Goal: Task Accomplishment & Management: Use online tool/utility

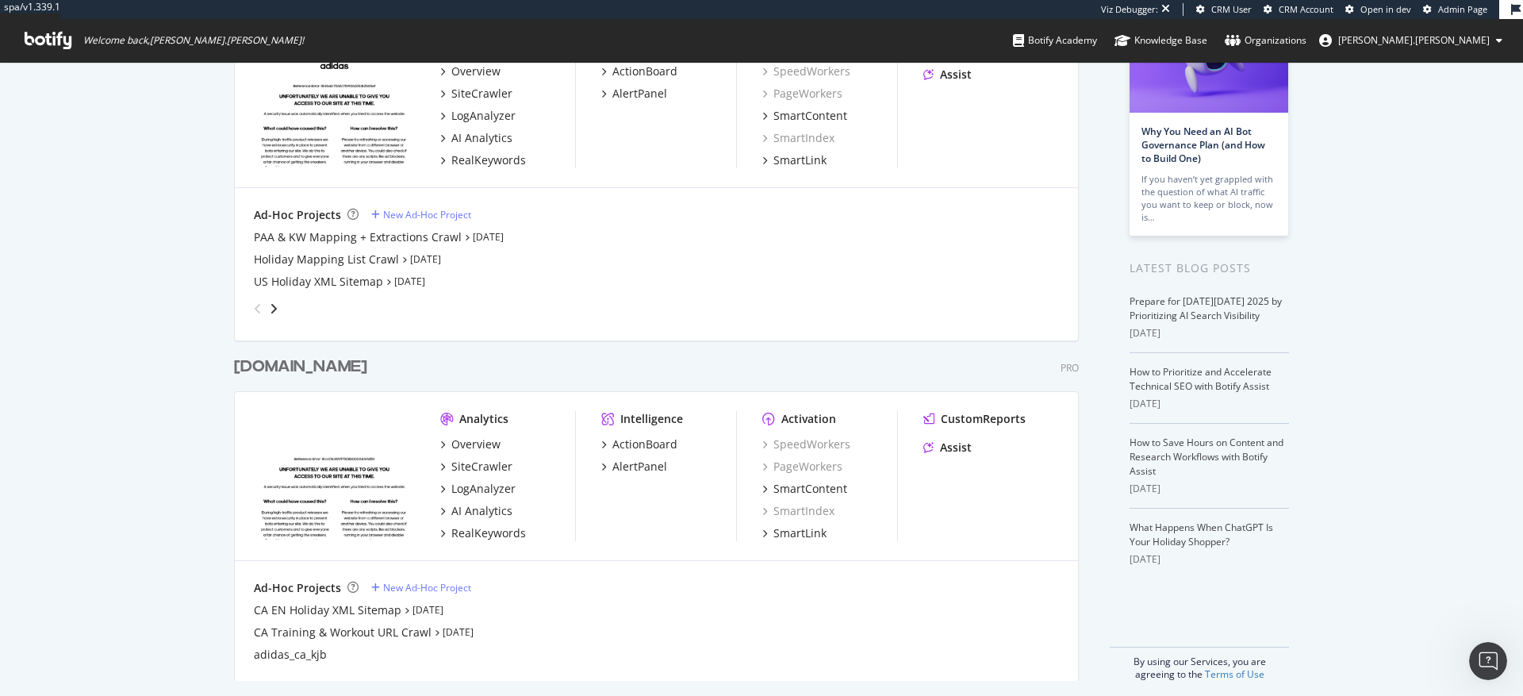
scroll to position [166, 0]
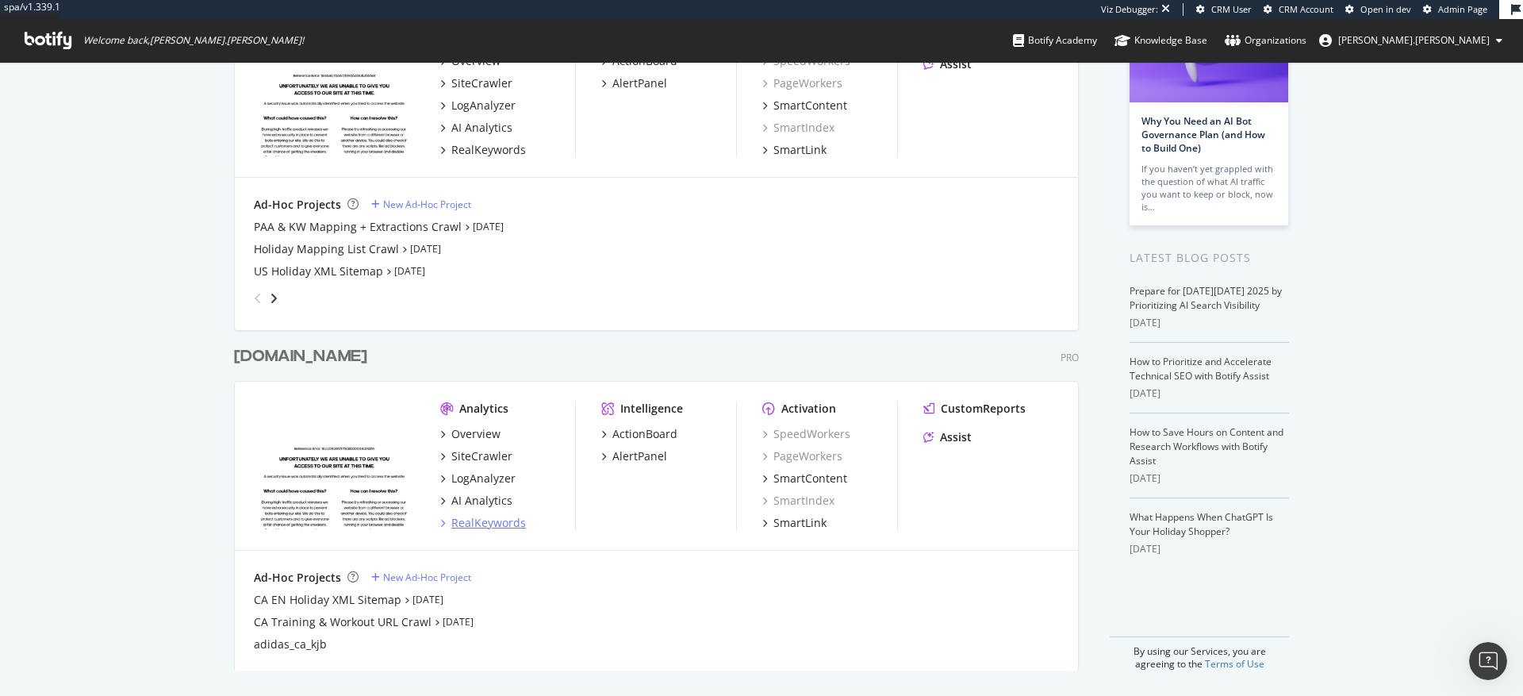
click at [471, 526] on div "RealKeywords" at bounding box center [488, 523] width 75 height 16
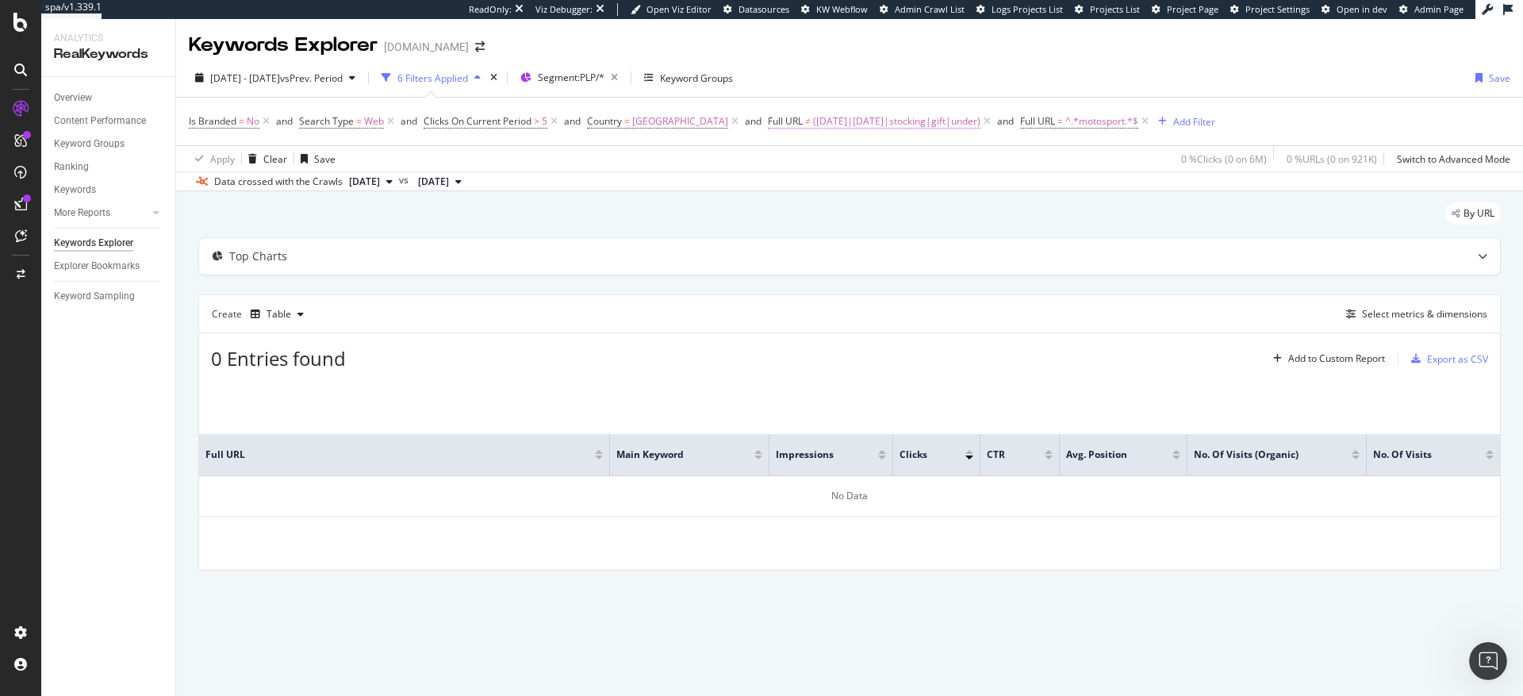
click at [853, 122] on span "([DATE]|[DATE]|stocking|gift|under)" at bounding box center [896, 121] width 167 height 22
click at [796, 190] on input "([DATE]|[DATE]|stocking|gift|under)" at bounding box center [797, 186] width 150 height 25
paste input "hiit|yoga|treadmill|spin|weightlifting|dance|training|workout|gym"
type input "(hiit|yoga|treadmill|spin|weightlifting|dance|training|workout|gym)"
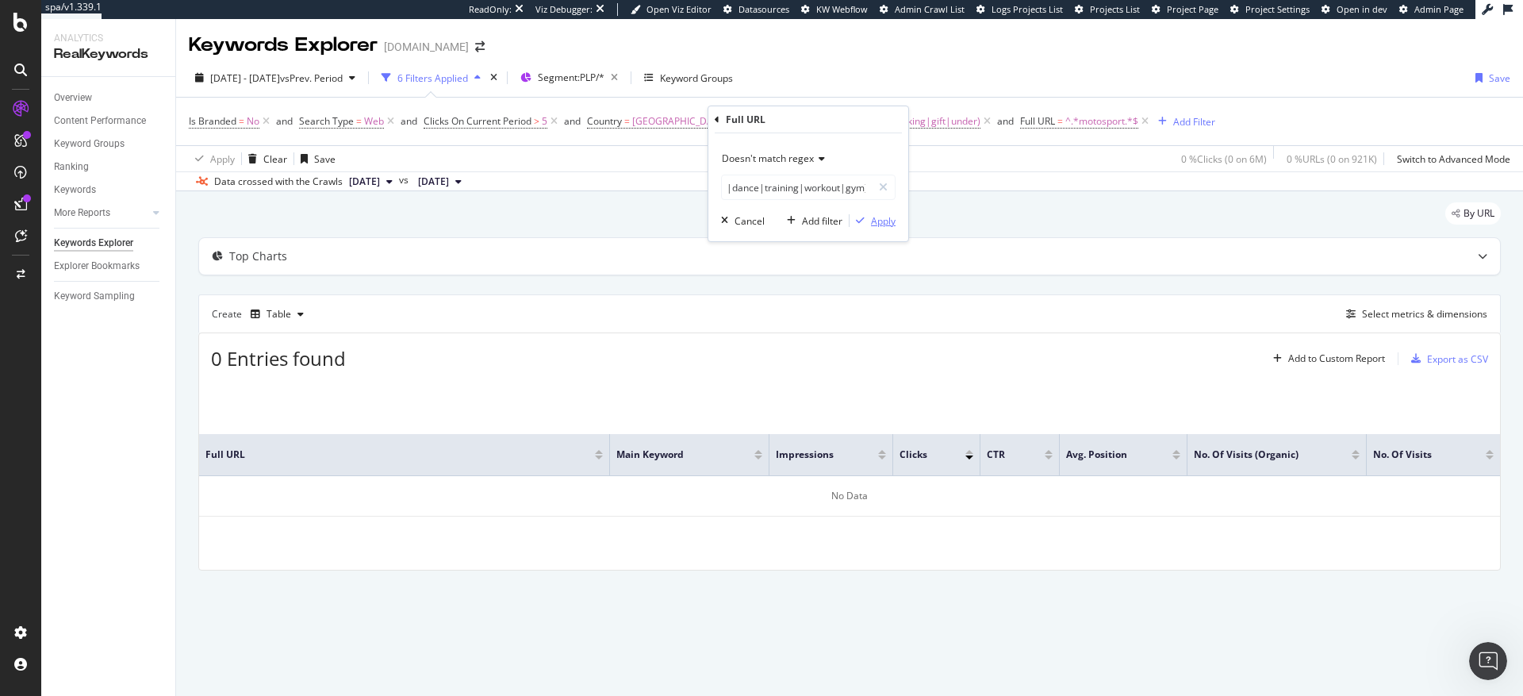
scroll to position [0, 0]
click at [886, 224] on div "Apply" at bounding box center [883, 220] width 25 height 13
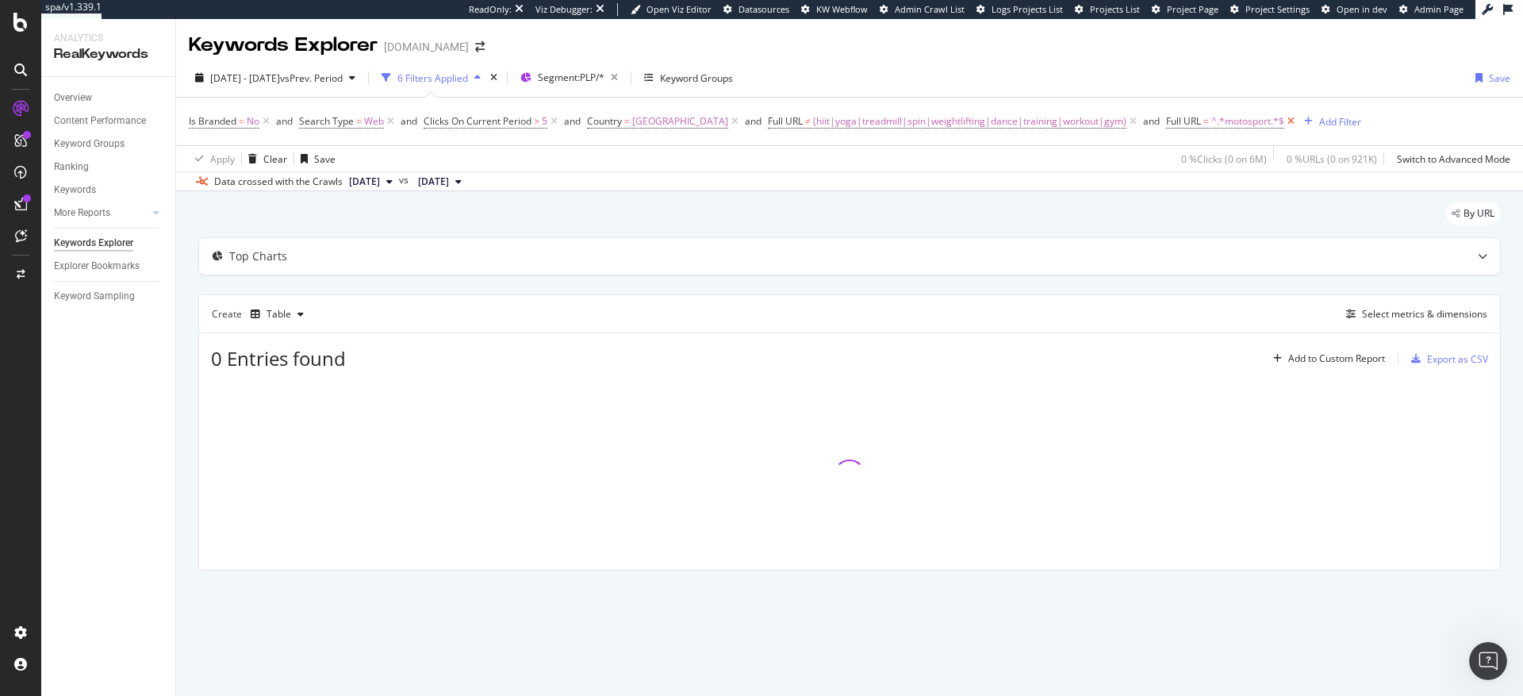
click at [1284, 121] on icon at bounding box center [1290, 121] width 13 height 16
click at [813, 125] on span "(hiit|yoga|treadmill|spin|weightlifting|dance|training|workout|gym)" at bounding box center [969, 121] width 313 height 22
click at [795, 158] on span "Doesn't match regex" at bounding box center [768, 157] width 92 height 13
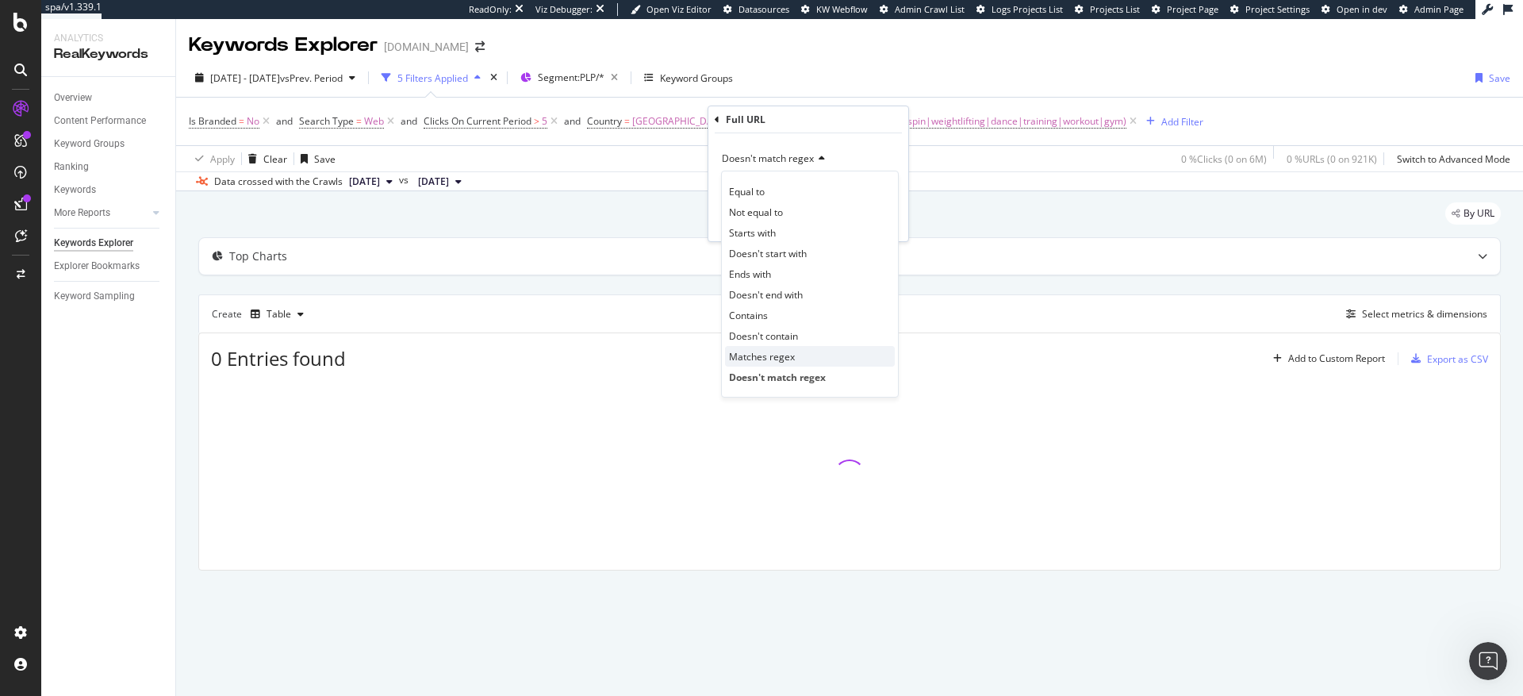
click at [761, 359] on span "Matches regex" at bounding box center [762, 356] width 66 height 13
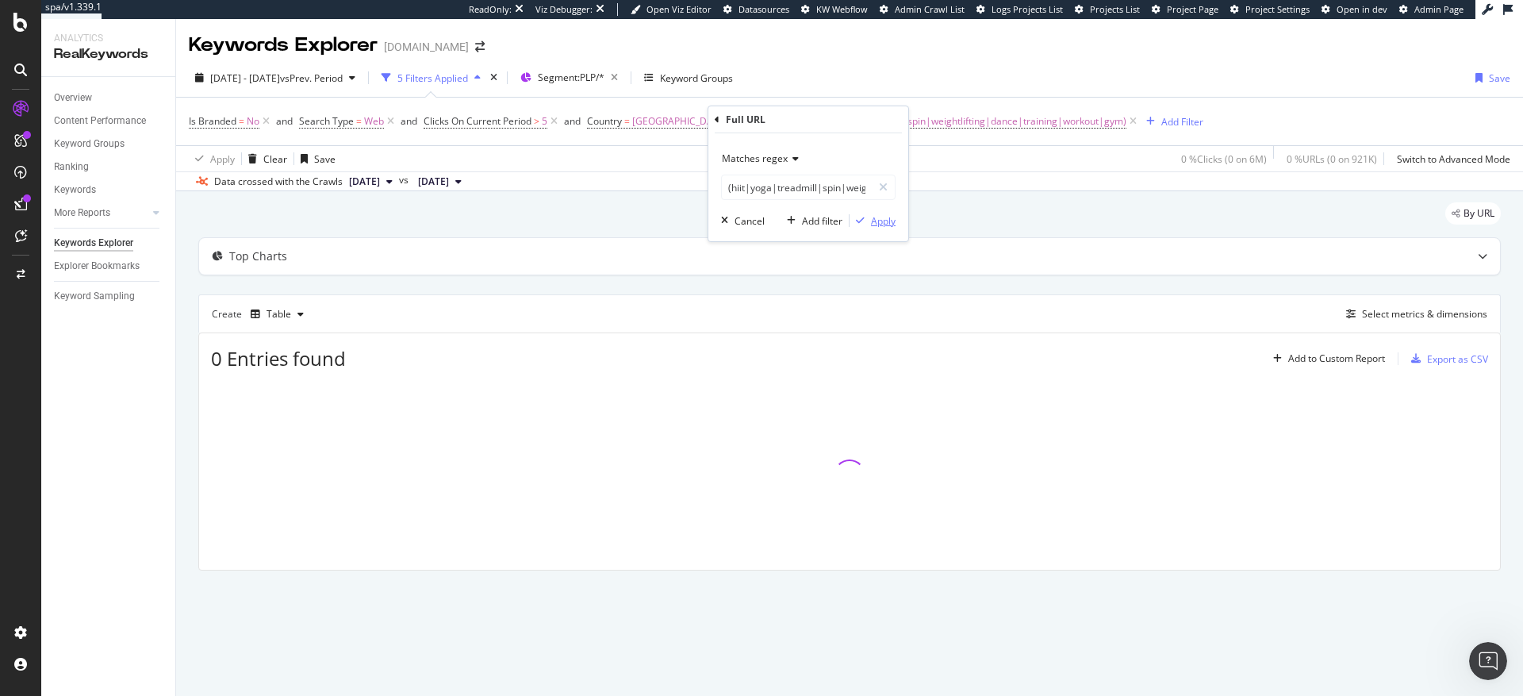
click at [881, 227] on div "Apply" at bounding box center [872, 220] width 46 height 14
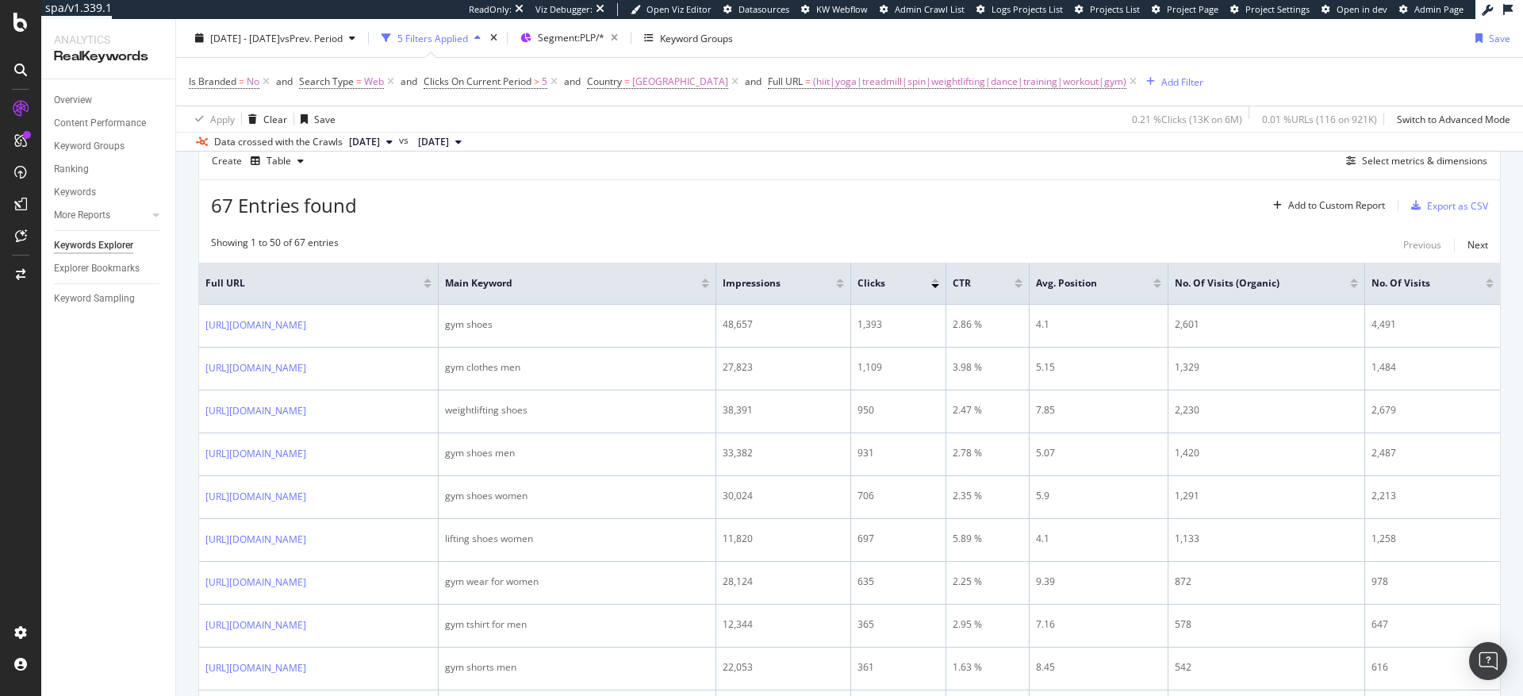
scroll to position [138, 0]
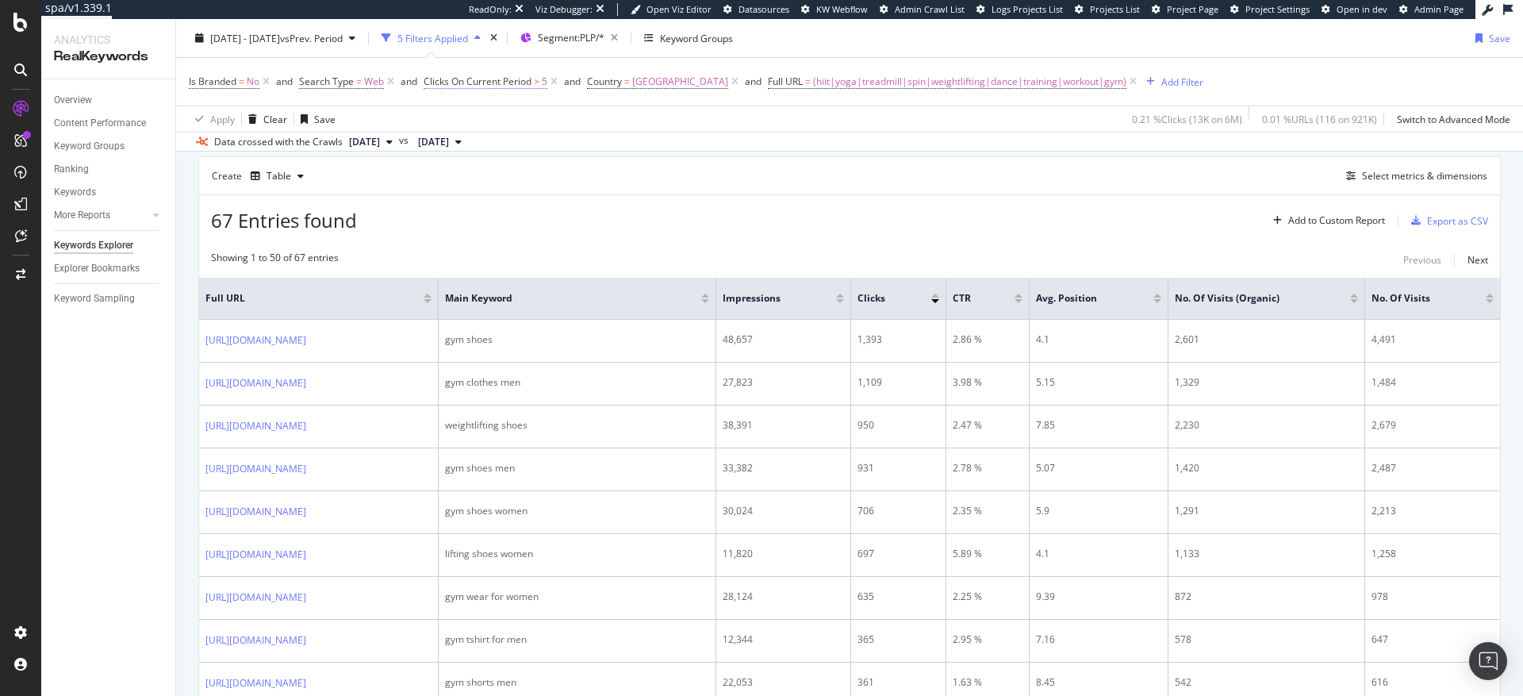
click at [500, 79] on span "Clicks On Current Period" at bounding box center [478, 81] width 108 height 13
drag, startPoint x: 466, startPoint y: 203, endPoint x: 443, endPoint y: 202, distance: 22.2
click at [443, 202] on input "5" at bounding box center [525, 201] width 174 height 25
type input "0"
click at [592, 235] on div "Apply" at bounding box center [600, 234] width 25 height 13
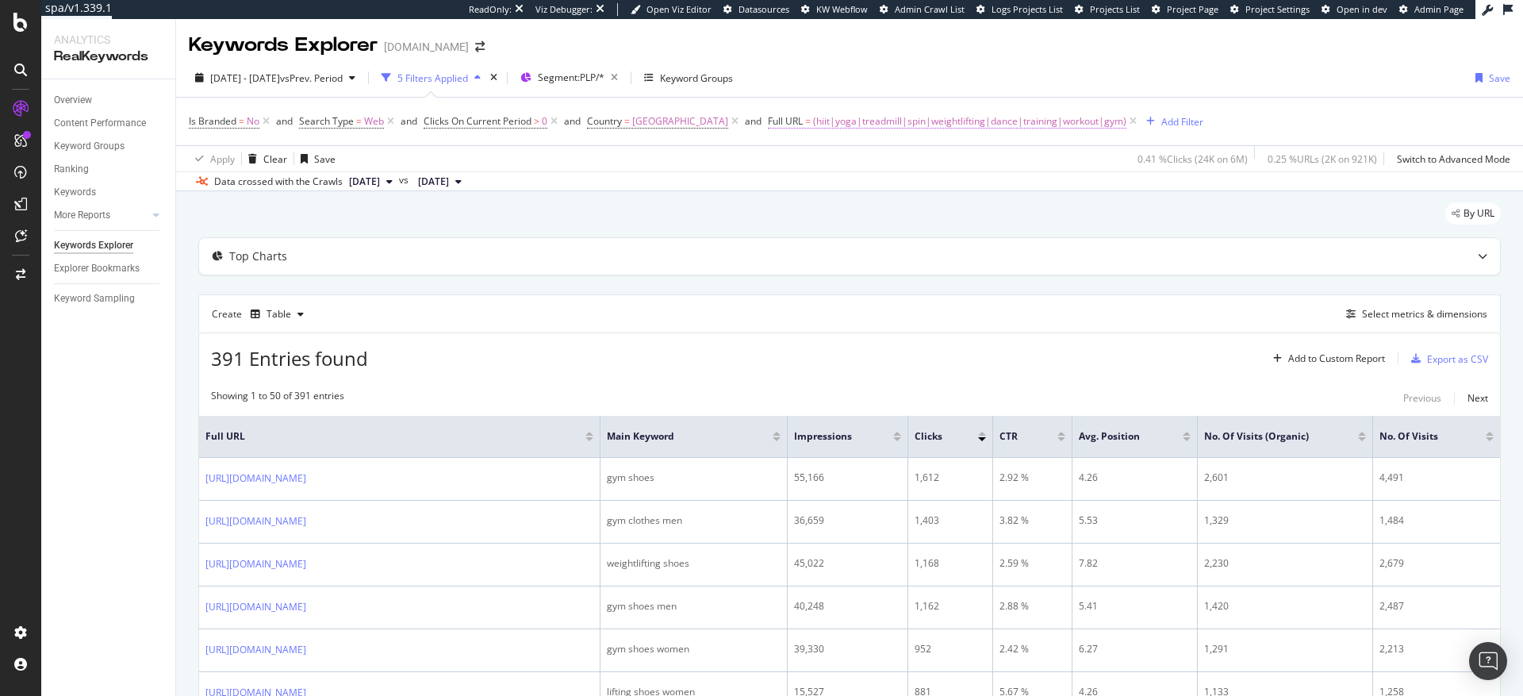
click at [934, 120] on span "(hiit|yoga|treadmill|spin|weightlifting|dance|training|workout|gym)" at bounding box center [969, 121] width 313 height 22
click at [815, 187] on input "(hiit|yoga|treadmill|spin|weightlifting|dance|training|workout|gym)" at bounding box center [797, 186] width 150 height 25
type input "workout"
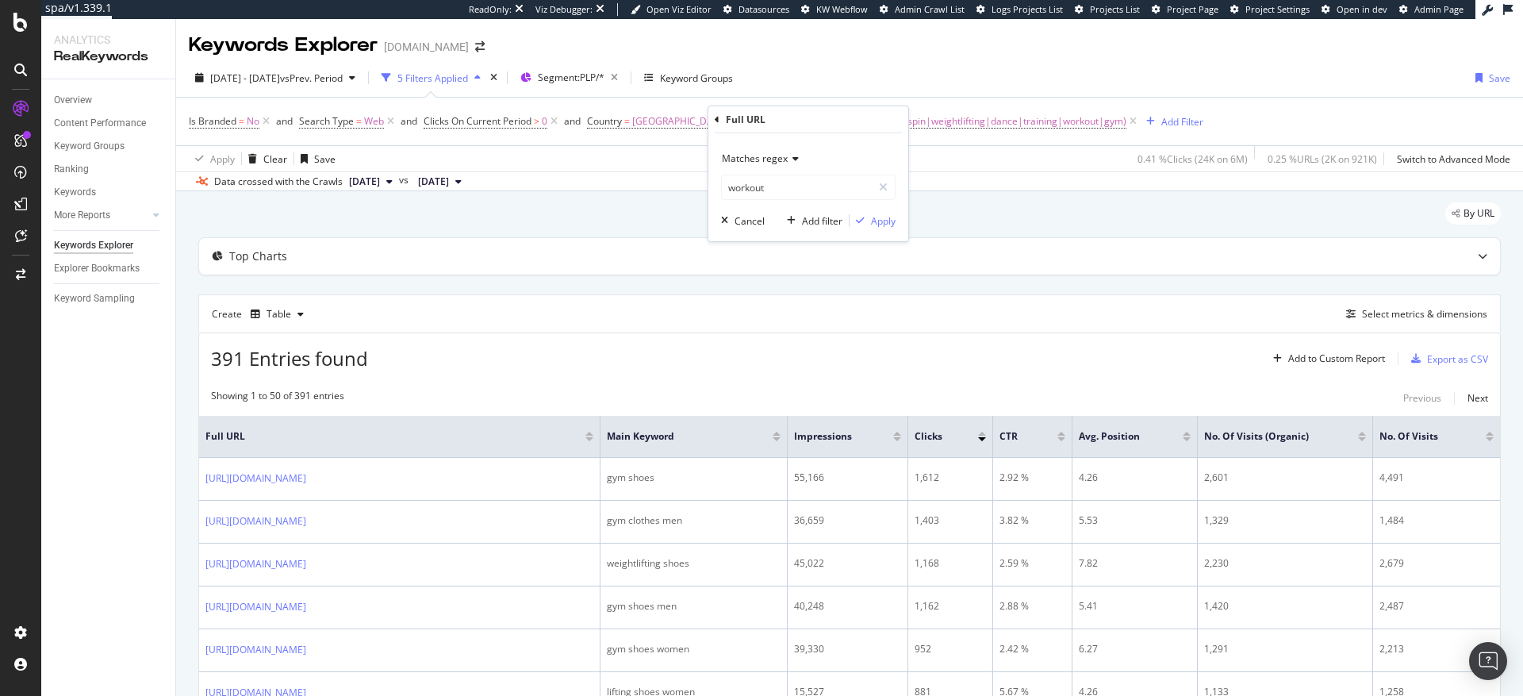
click at [899, 221] on div "Matches regex workout Cancel Add filter Apply" at bounding box center [808, 187] width 200 height 108
click at [894, 220] on div "Apply" at bounding box center [883, 220] width 25 height 13
click at [1434, 362] on div "Export as CSV" at bounding box center [1457, 358] width 61 height 13
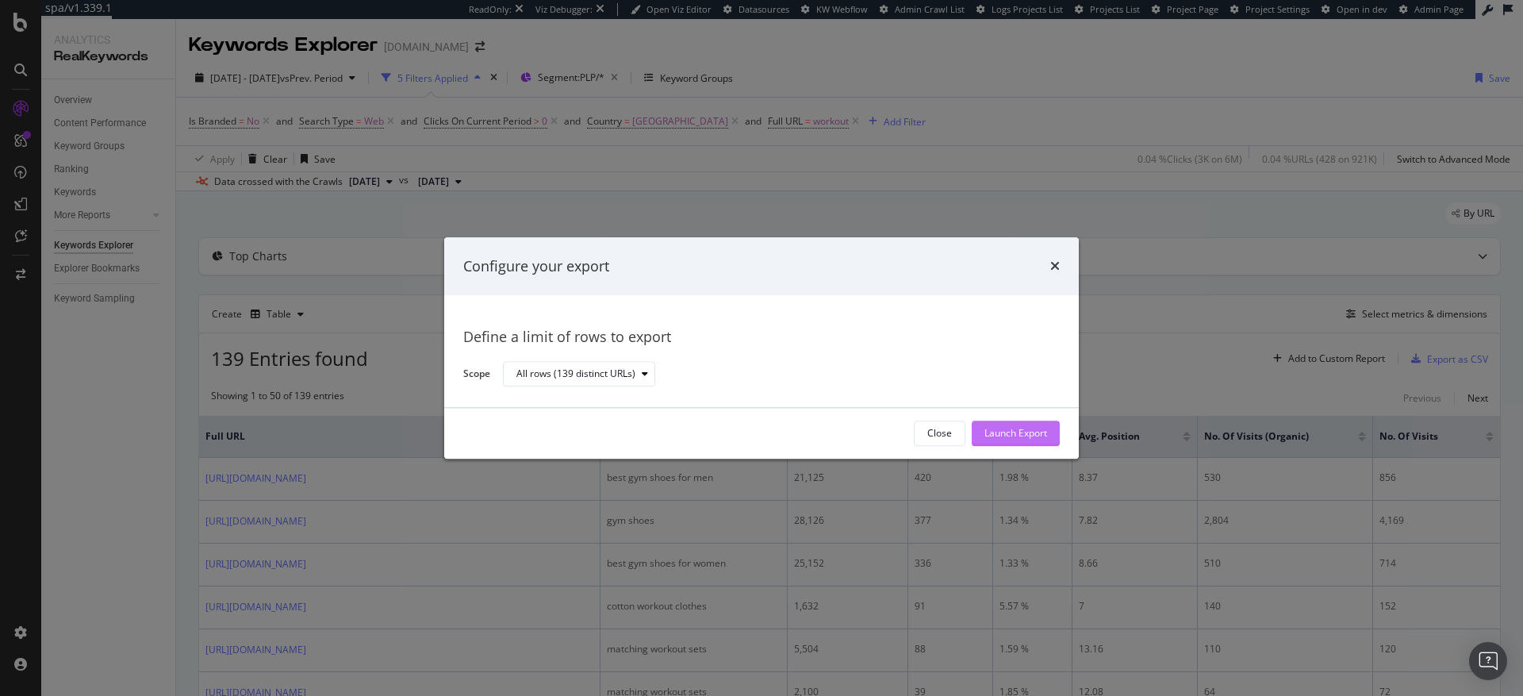
click at [1037, 429] on div "Launch Export" at bounding box center [1015, 433] width 63 height 13
